Goal: Information Seeking & Learning: Learn about a topic

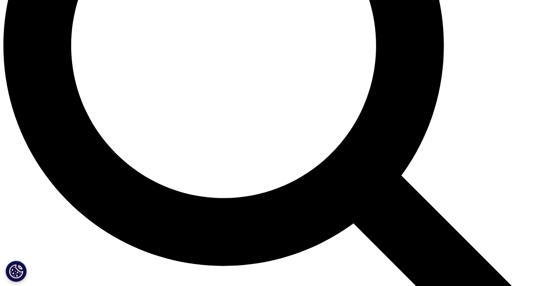
scroll to position [716, 0]
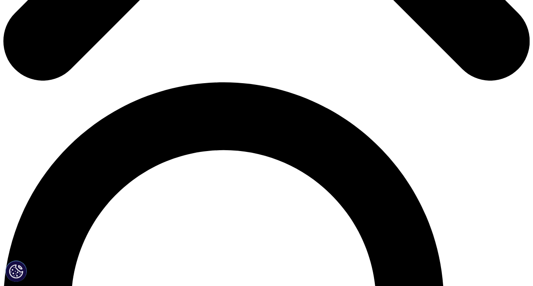
scroll to position [458, 0]
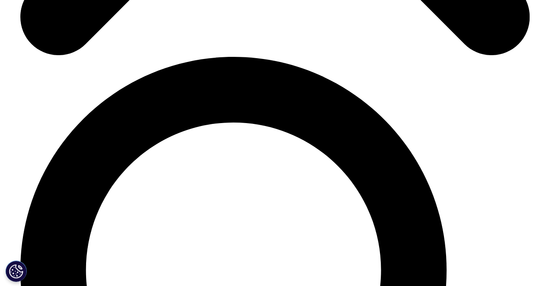
scroll to position [2933, 0]
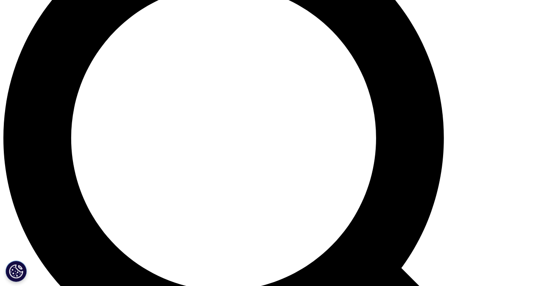
scroll to position [626, 0]
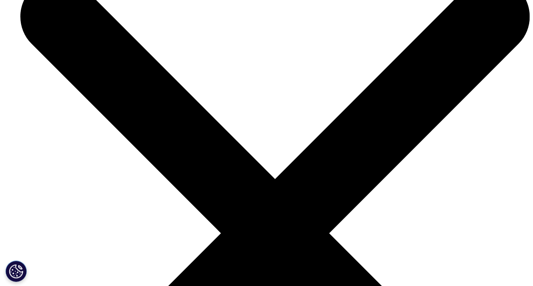
scroll to position [0, 75]
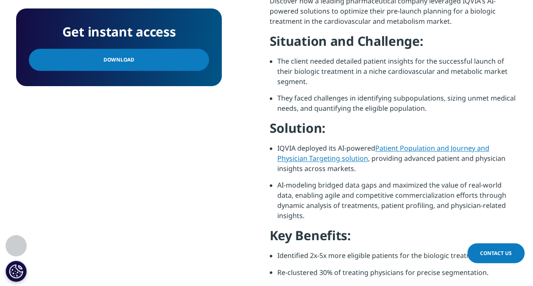
scroll to position [527, 0]
